Goal: Submit feedback/report problem

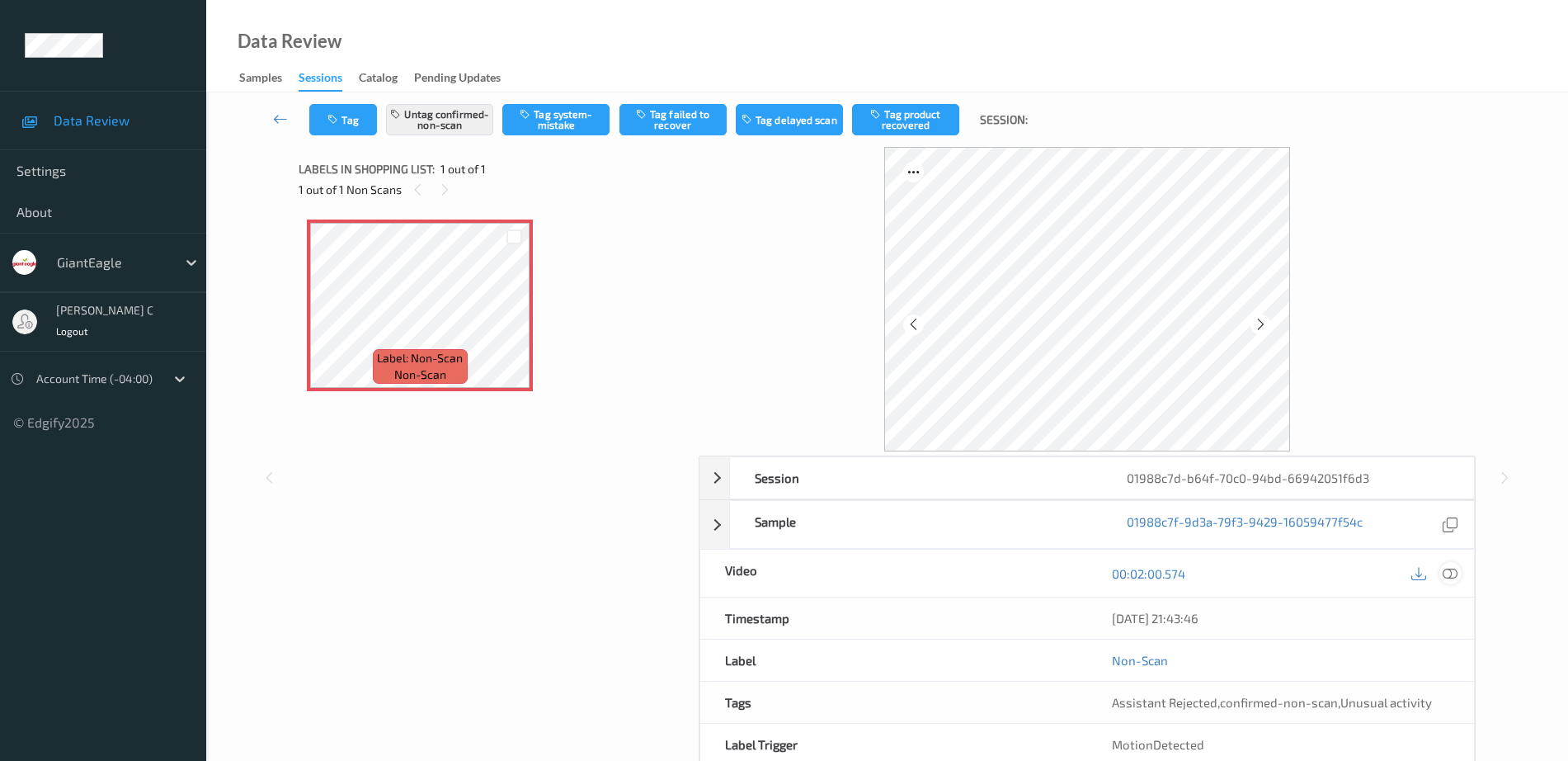
click at [1452, 577] on icon at bounding box center [1449, 573] width 15 height 15
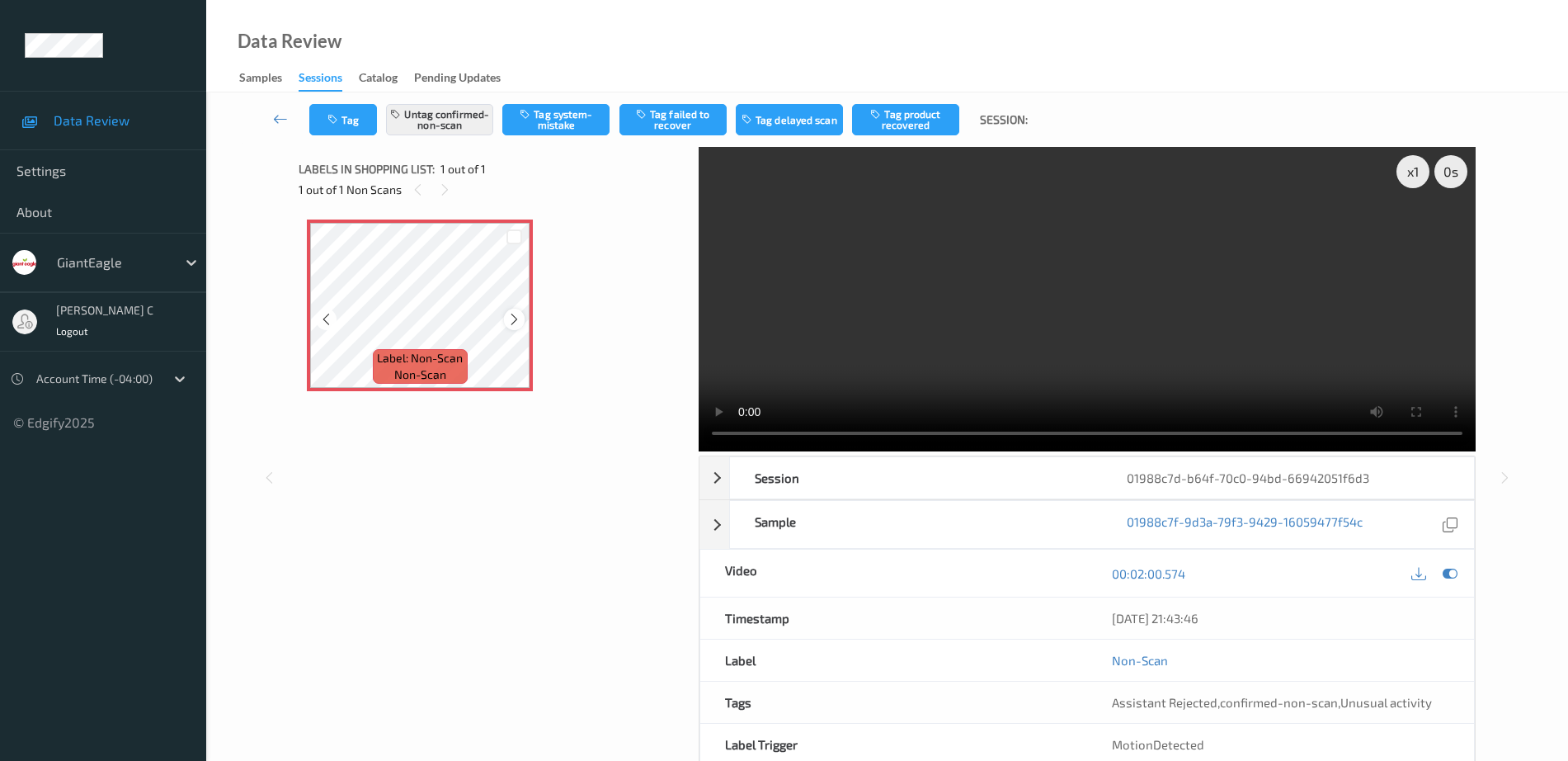
click at [508, 315] on icon at bounding box center [514, 319] width 14 height 15
click at [433, 124] on button "Untag confirmed-non-scan" at bounding box center [439, 119] width 107 height 31
click at [577, 120] on button "Tag system-mistake" at bounding box center [555, 119] width 107 height 31
click at [344, 112] on button "Tag" at bounding box center [343, 119] width 67 height 31
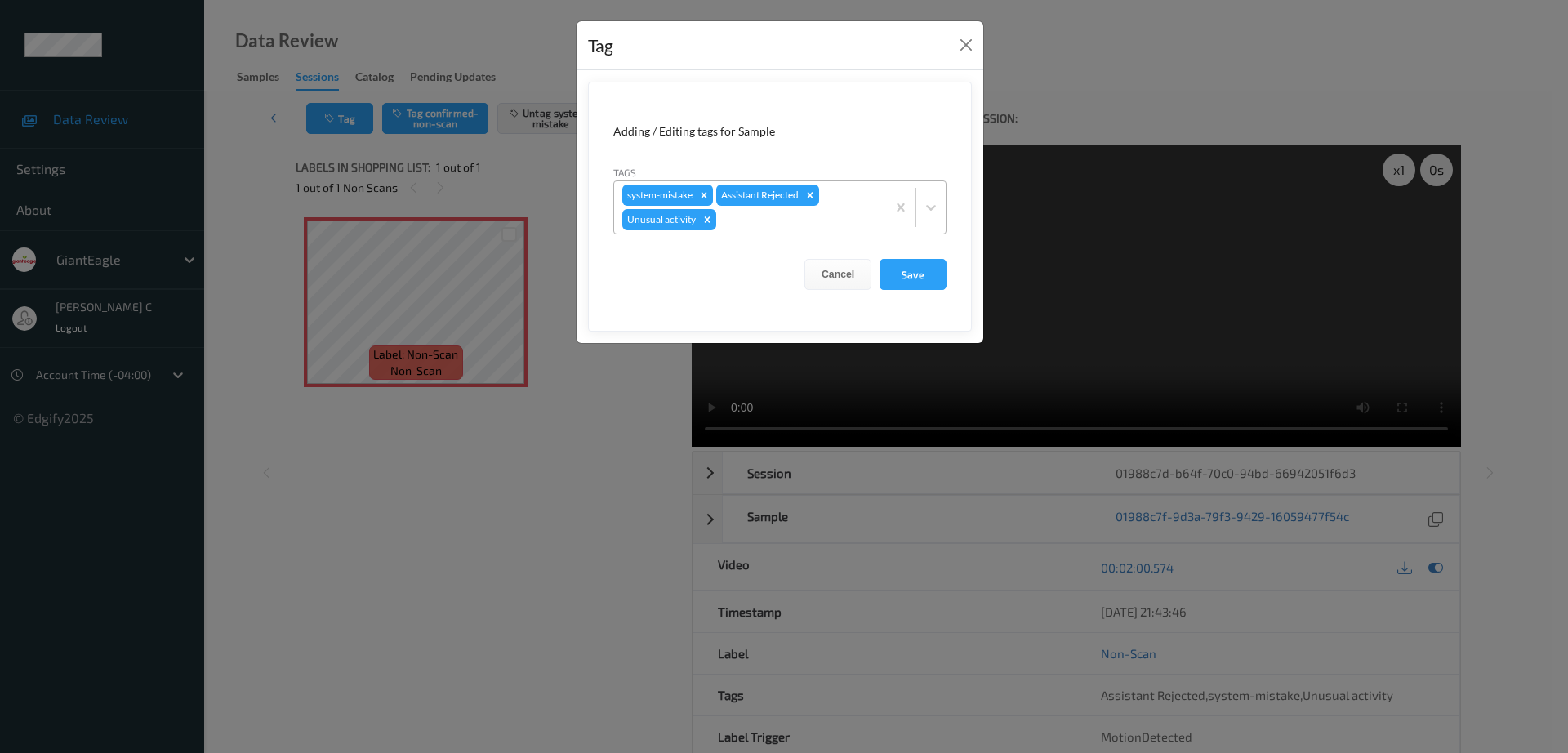
click at [847, 201] on div "system-mistake Assistant Rejected Unusual activity" at bounding box center [750, 208] width 272 height 53
click at [967, 42] on button "Close" at bounding box center [966, 45] width 23 height 23
